Goal: Navigation & Orientation: Find specific page/section

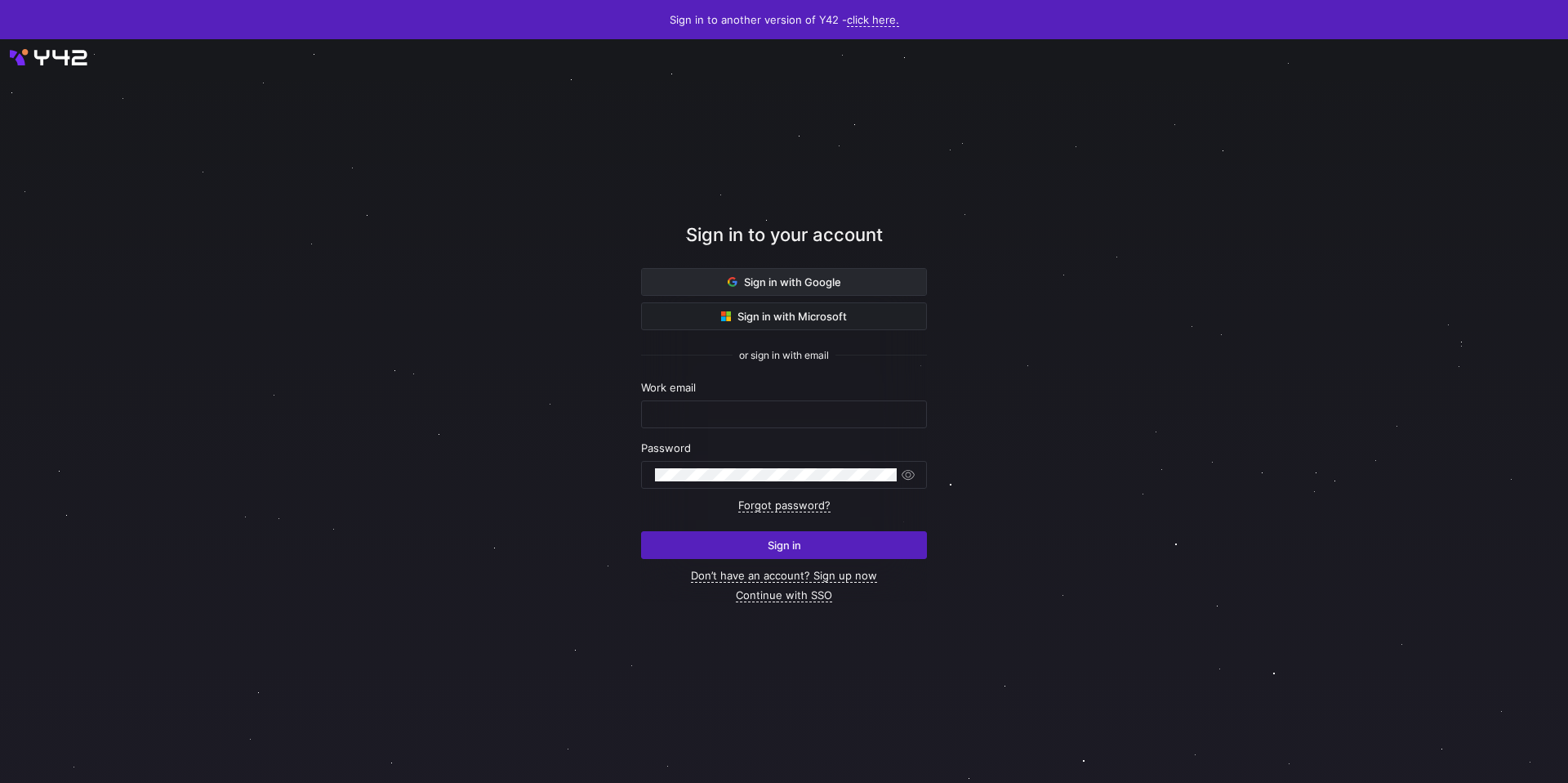
click at [775, 279] on span "Sign in with Google" at bounding box center [784, 282] width 113 height 14
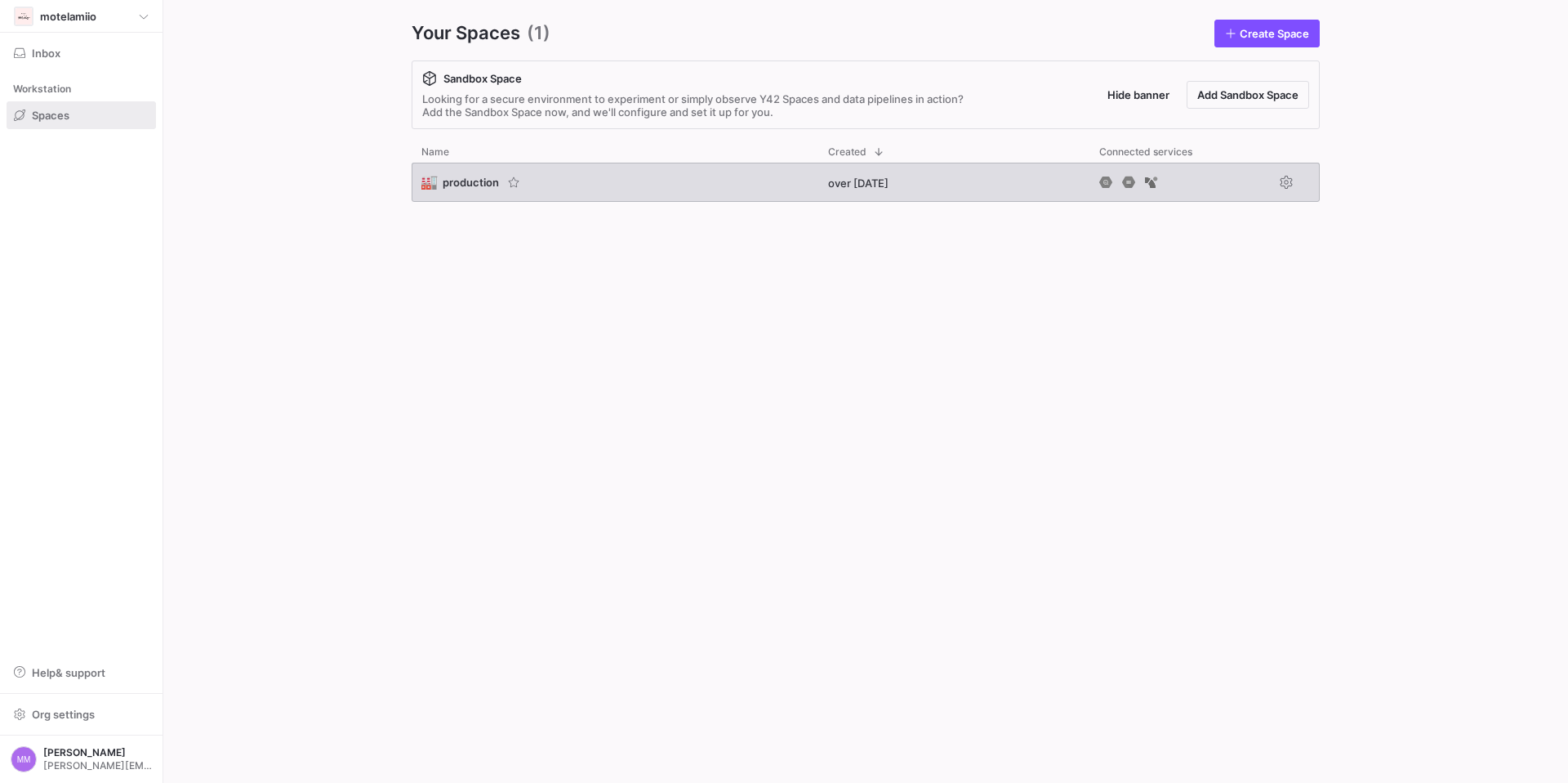
click at [462, 174] on div "🏭 production" at bounding box center [472, 182] width 101 height 16
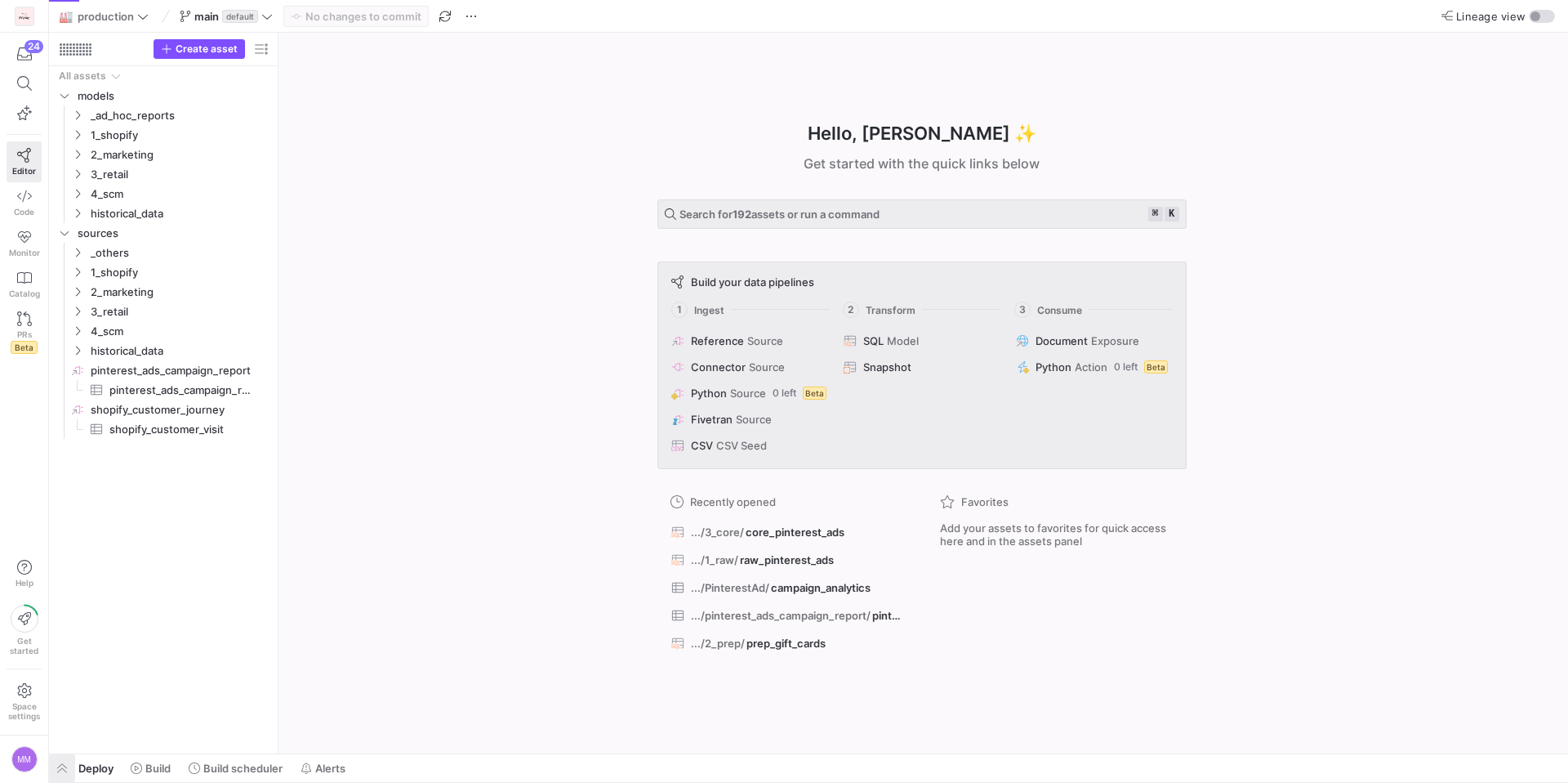
click at [68, 772] on span "button" at bounding box center [61, 768] width 26 height 28
